Goal: Information Seeking & Learning: Learn about a topic

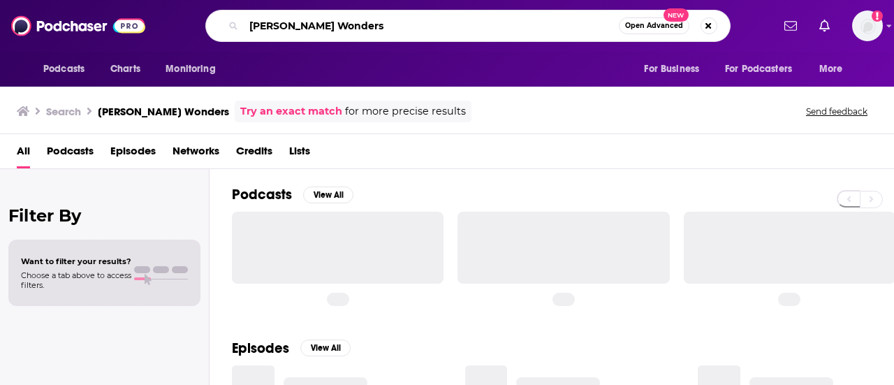
click at [507, 31] on input "[PERSON_NAME] Wonders" at bounding box center [431, 26] width 375 height 22
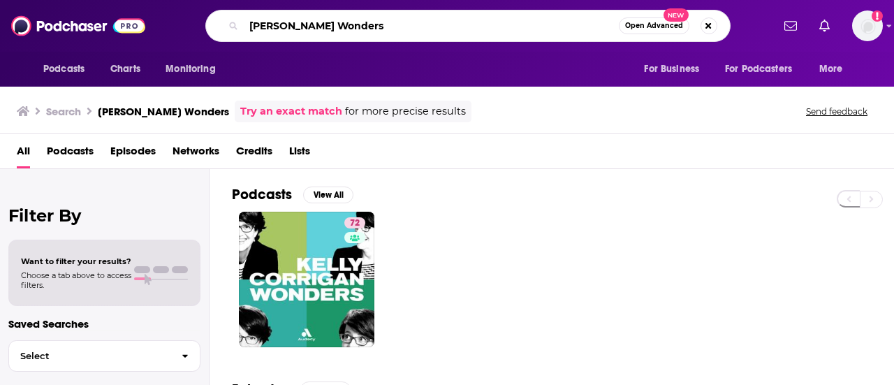
click at [507, 31] on input "[PERSON_NAME] Wonders" at bounding box center [431, 26] width 375 height 22
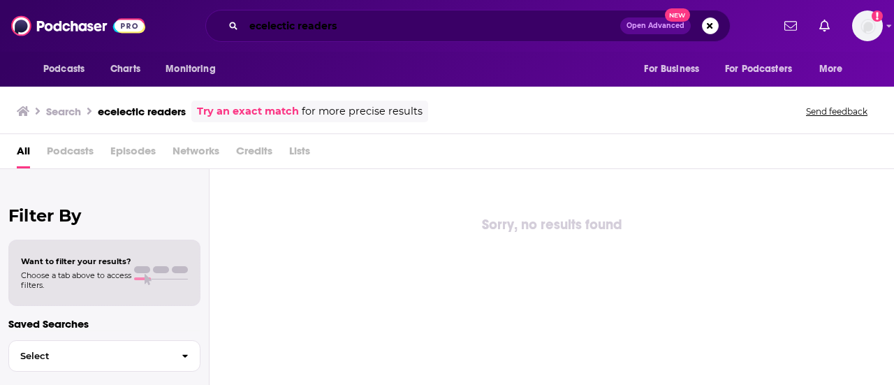
click at [274, 22] on input "ecelectic readers" at bounding box center [432, 26] width 376 height 22
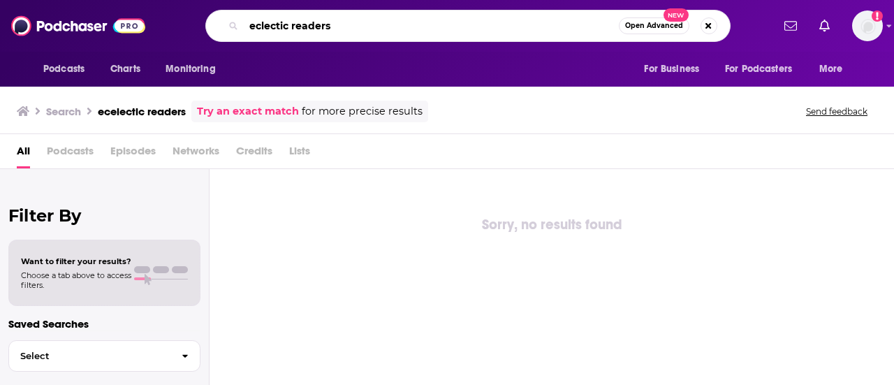
type input "eclectic readers"
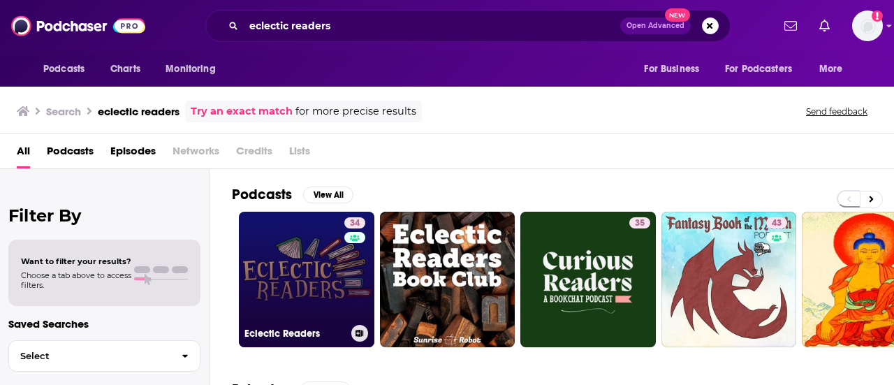
click at [288, 297] on link "34 Eclectic Readers" at bounding box center [306, 279] width 135 height 135
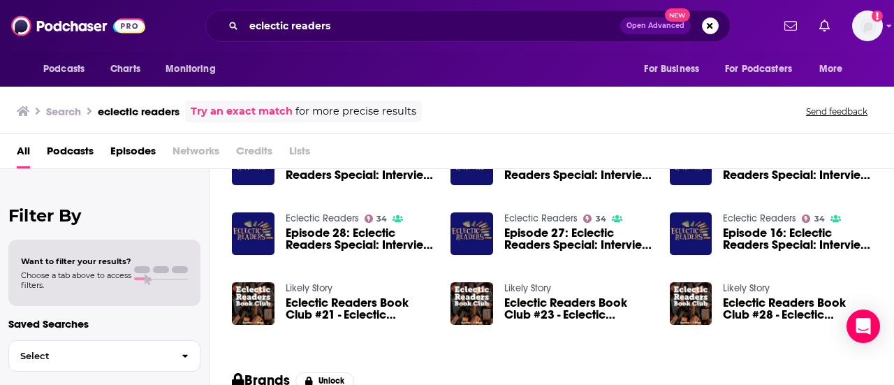
scroll to position [180, 0]
